Goal: Find specific page/section: Find specific page/section

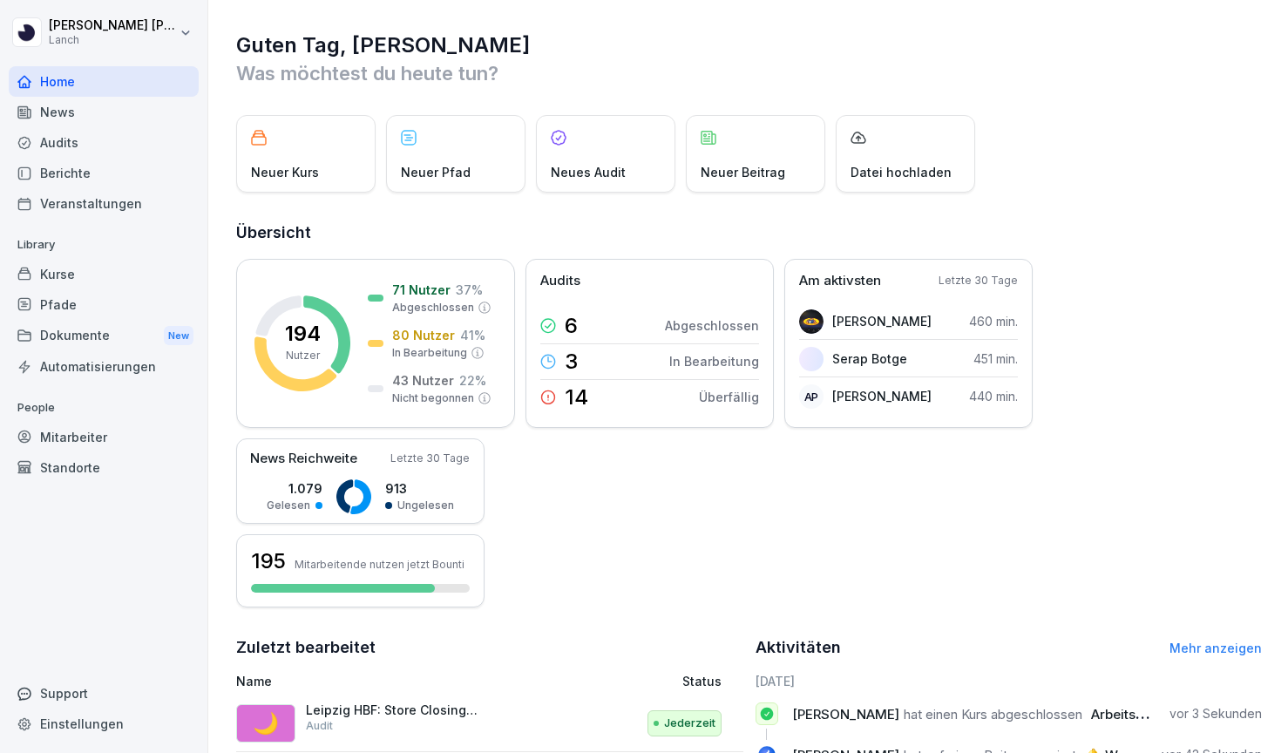
click at [119, 172] on div "Berichte" at bounding box center [104, 173] width 190 height 31
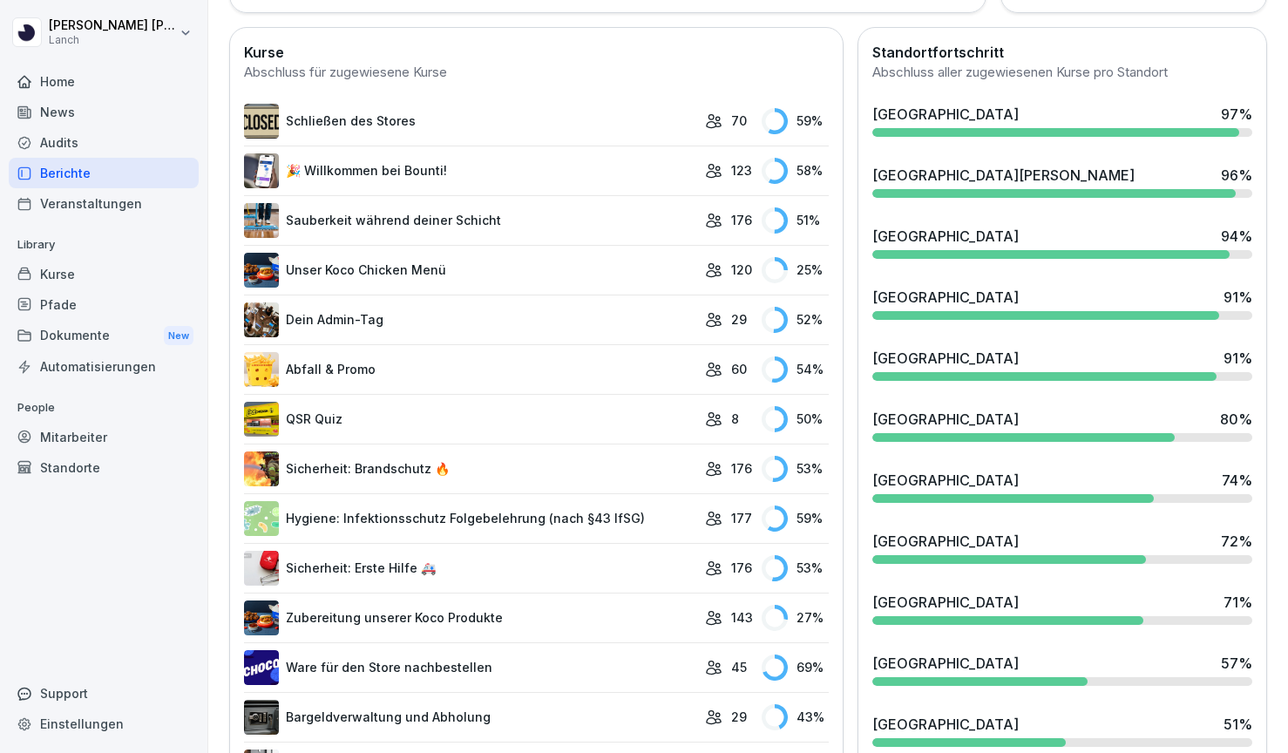
scroll to position [479, 0]
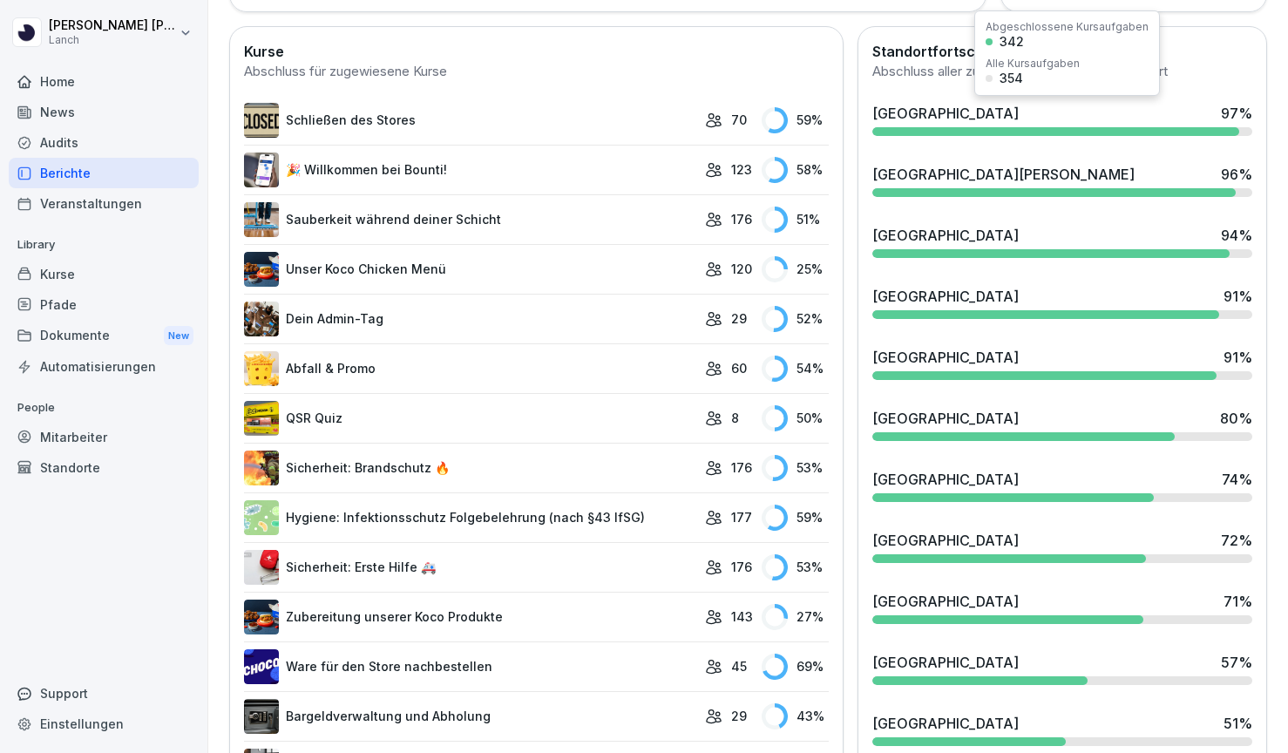
click at [1001, 130] on div at bounding box center [1055, 131] width 367 height 9
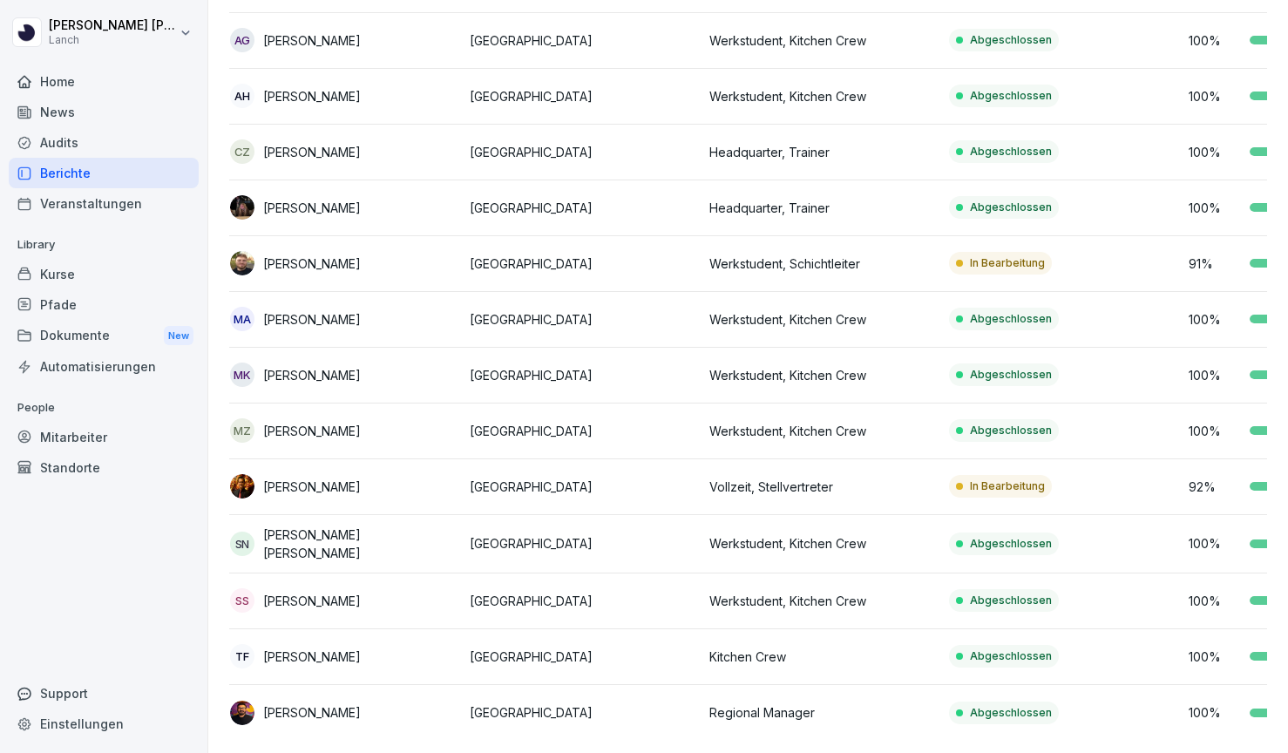
scroll to position [234, 0]
click at [125, 160] on div "Berichte" at bounding box center [104, 173] width 190 height 31
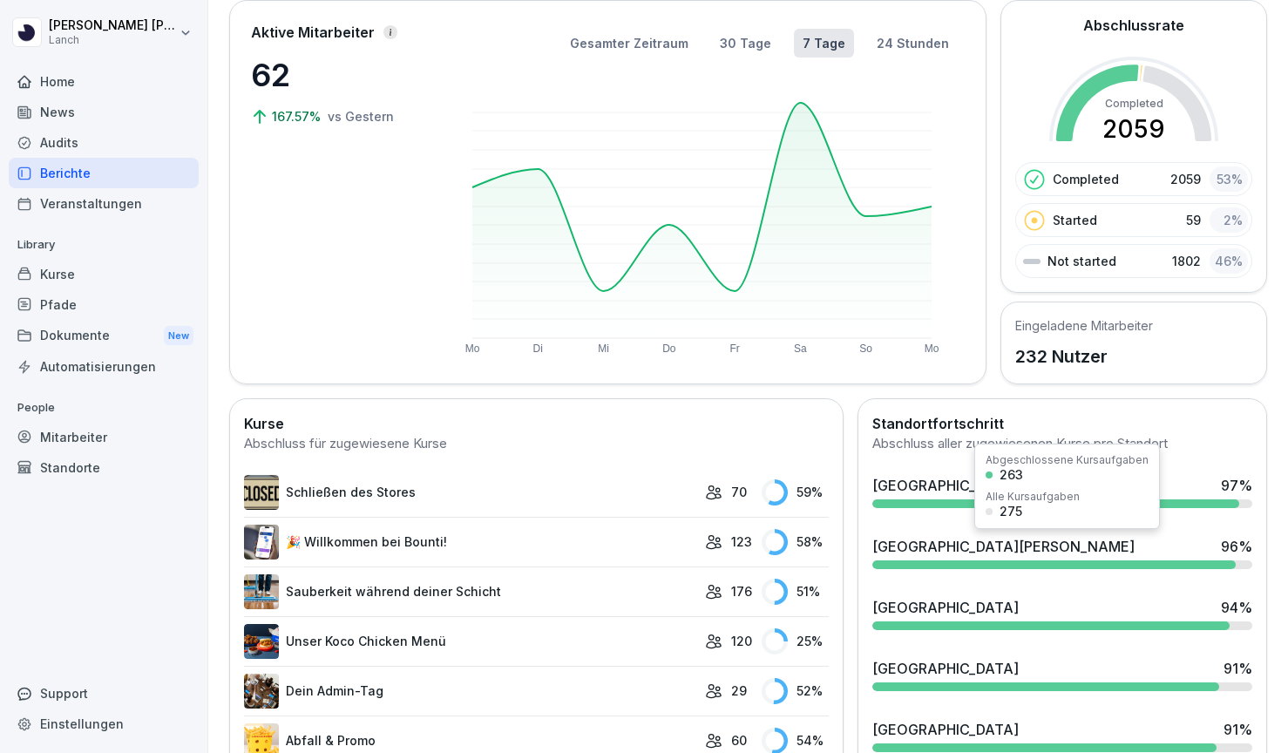
click at [962, 540] on div "[GEOGRAPHIC_DATA][PERSON_NAME]" at bounding box center [1003, 546] width 262 height 21
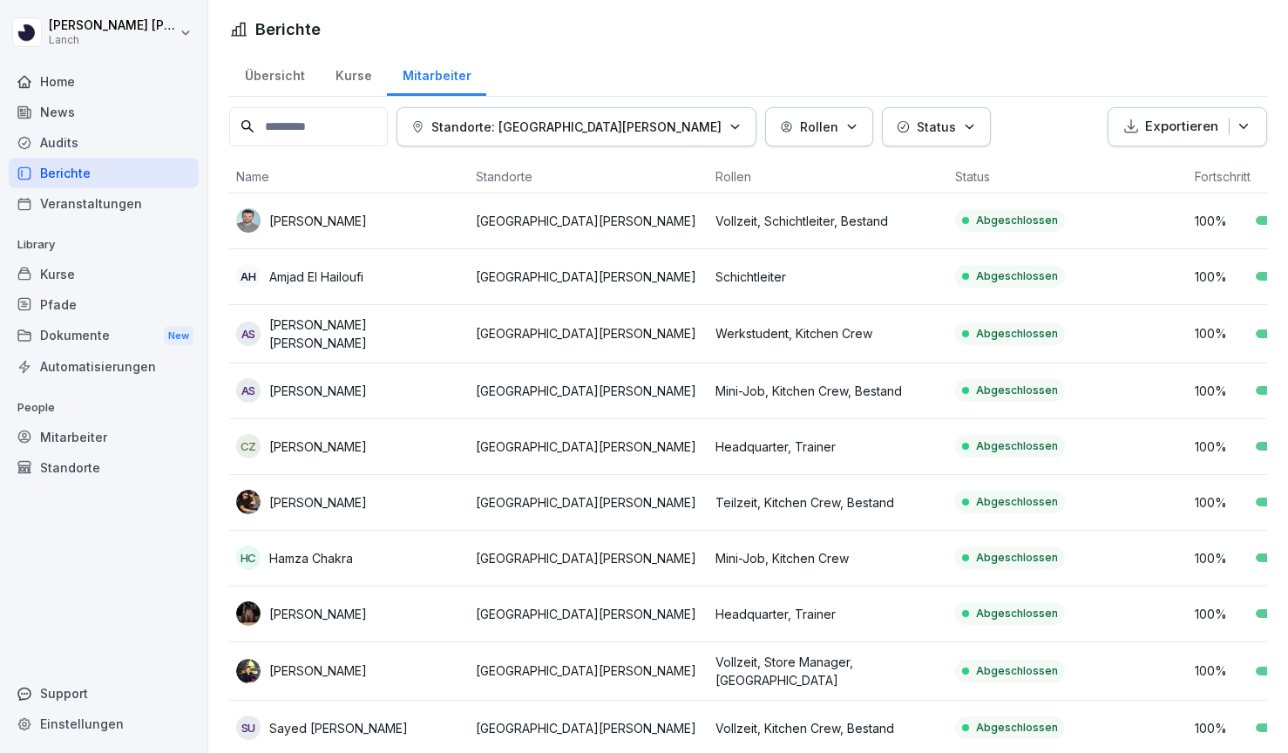
click at [139, 165] on div "Berichte" at bounding box center [104, 173] width 190 height 31
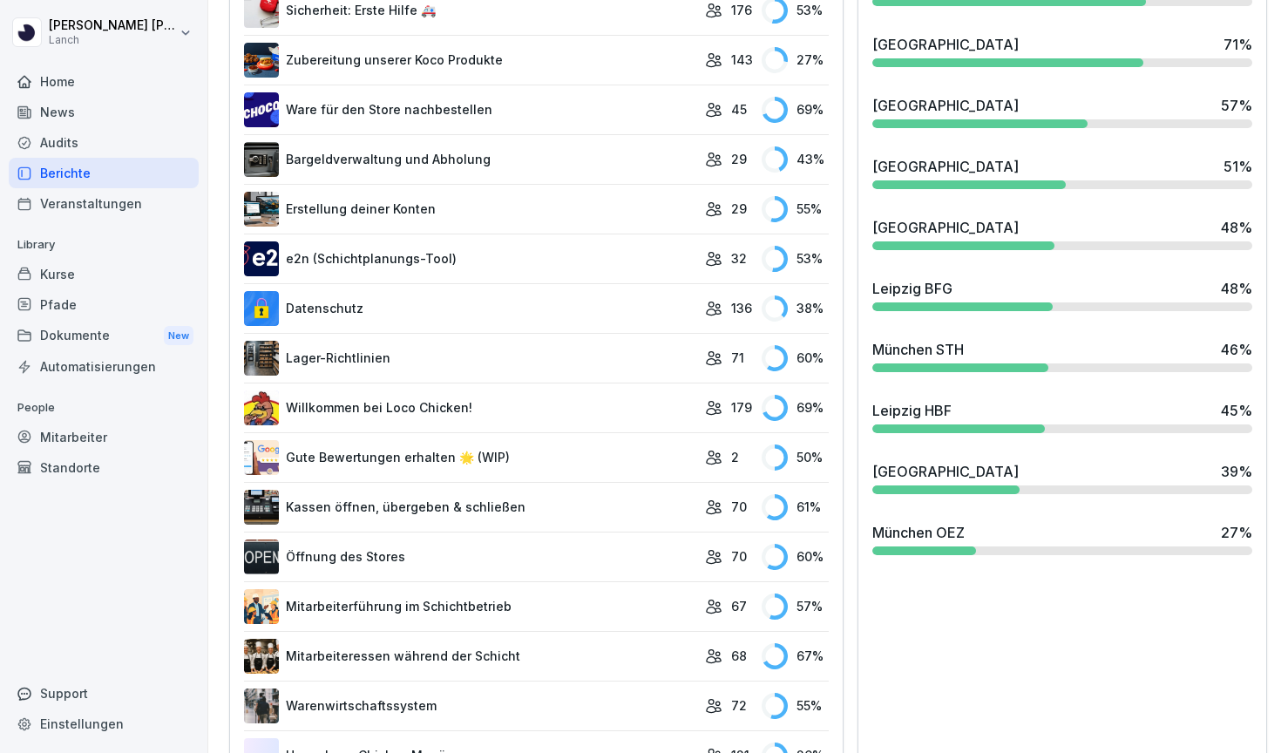
scroll to position [1038, 0]
